Goal: Task Accomplishment & Management: Use online tool/utility

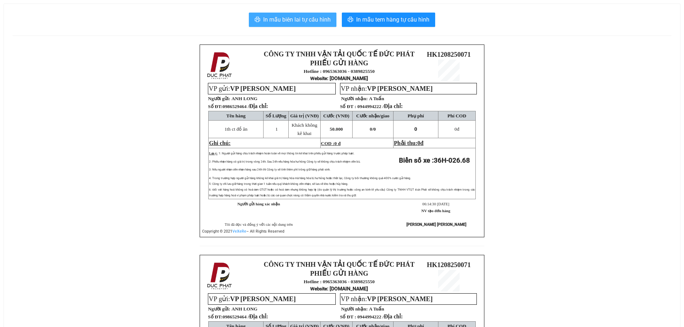
click at [289, 15] on span "In mẫu biên lai tự cấu hình" at bounding box center [297, 19] width 68 height 9
click at [286, 18] on span "In mẫu biên lai tự cấu hình" at bounding box center [297, 19] width 68 height 9
click at [289, 17] on span "In mẫu biên lai tự cấu hình" at bounding box center [297, 19] width 68 height 9
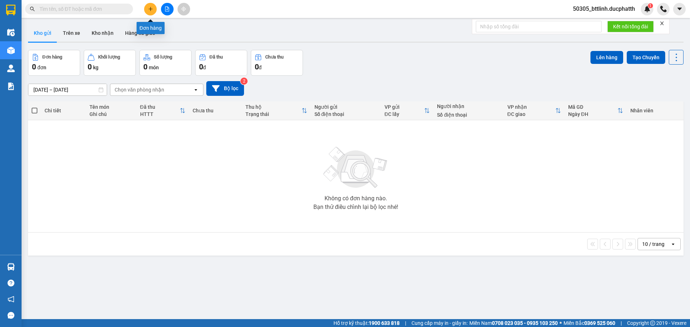
click at [148, 11] on button at bounding box center [150, 9] width 13 height 13
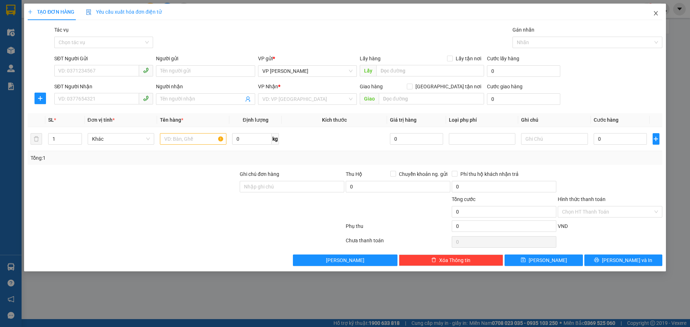
click at [655, 15] on icon "close" at bounding box center [656, 13] width 4 height 4
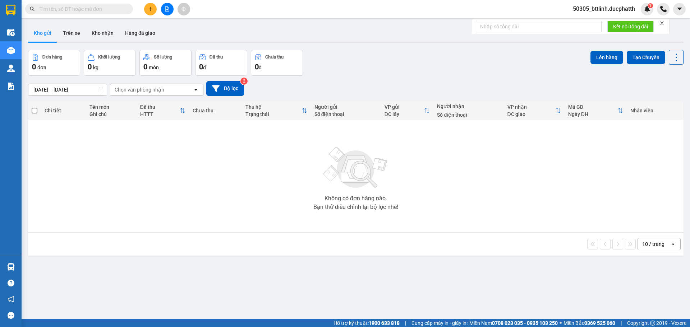
click at [83, 8] on input "text" at bounding box center [82, 9] width 85 height 8
click at [166, 9] on icon "file-add" at bounding box center [167, 8] width 5 height 5
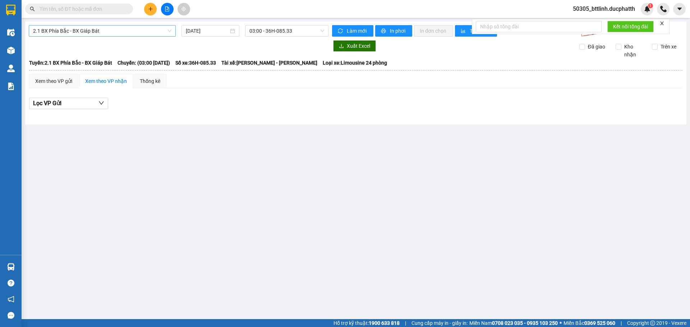
click at [127, 31] on span "2.1 BX Phía Bắc - BX Giáp Bát" at bounding box center [102, 31] width 138 height 11
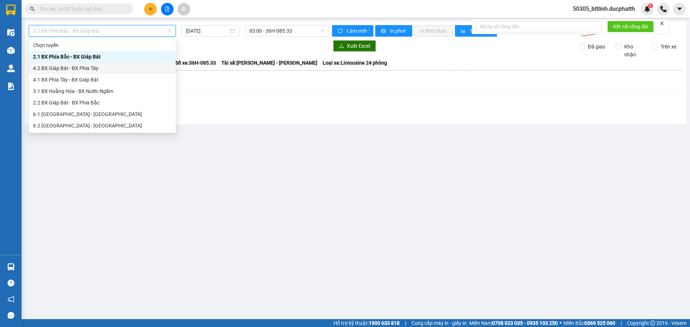
scroll to position [36, 0]
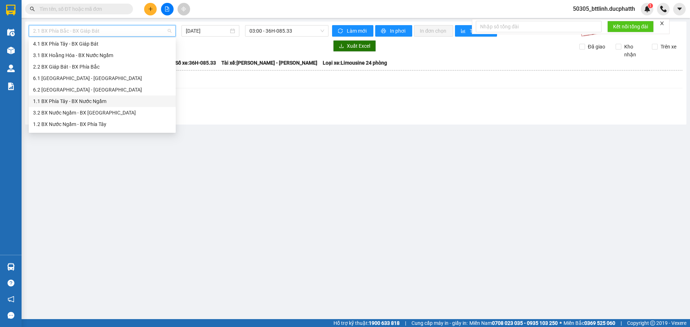
click at [70, 105] on div "1.1 BX Phía Tây - BX Nước Ngầm" at bounding box center [102, 101] width 147 height 11
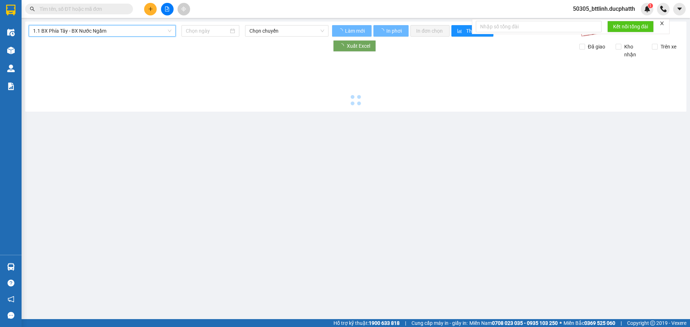
type input "12/08/2025"
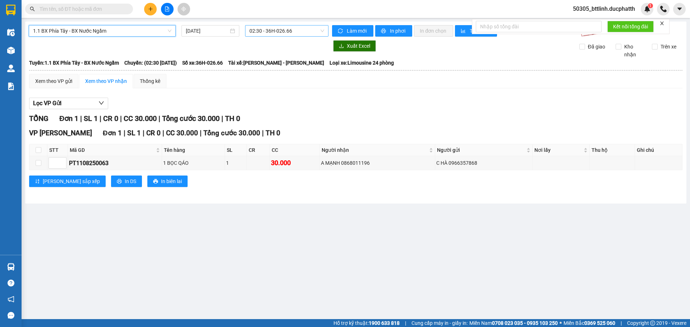
click at [301, 31] on span "02:30 - 36H-026.66" at bounding box center [286, 31] width 75 height 11
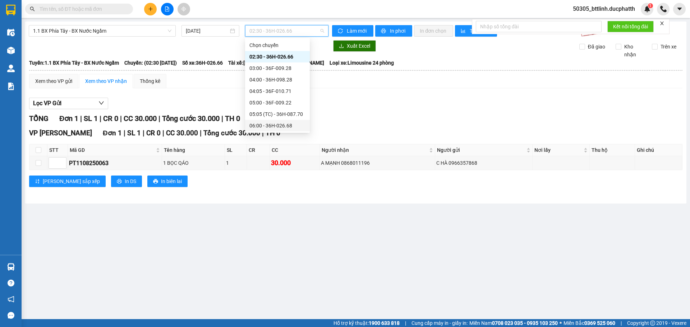
click at [261, 122] on div "06:00 - 36H-026.68" at bounding box center [277, 126] width 56 height 8
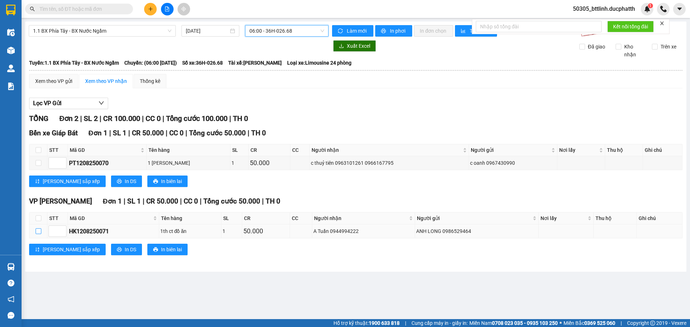
click at [38, 231] on input "checkbox" at bounding box center [39, 232] width 6 height 6
checkbox input "true"
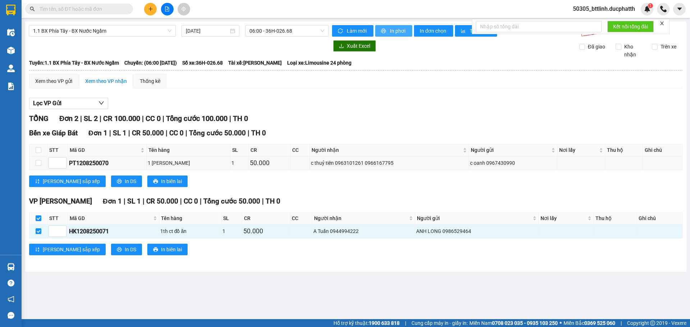
click at [394, 32] on span "In phơi" at bounding box center [398, 31] width 17 height 8
